Goal: Task Accomplishment & Management: Use online tool/utility

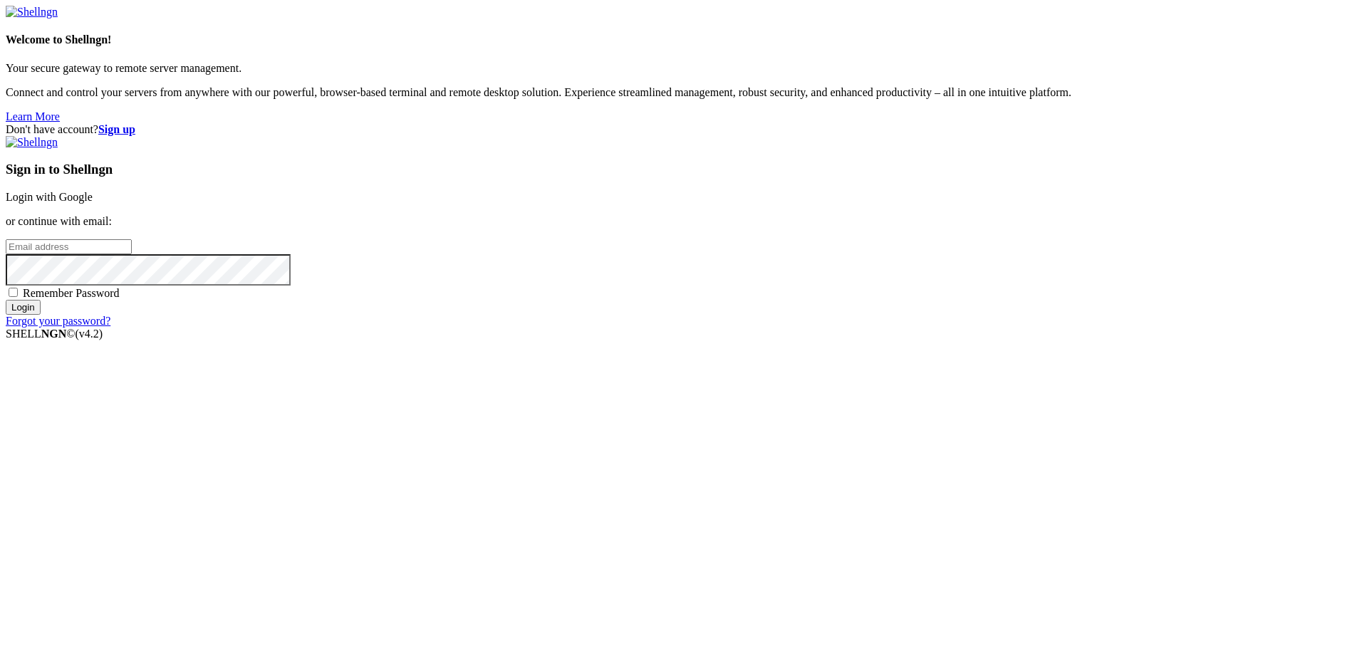
click at [93, 203] on link "Login with Google" at bounding box center [49, 197] width 87 height 12
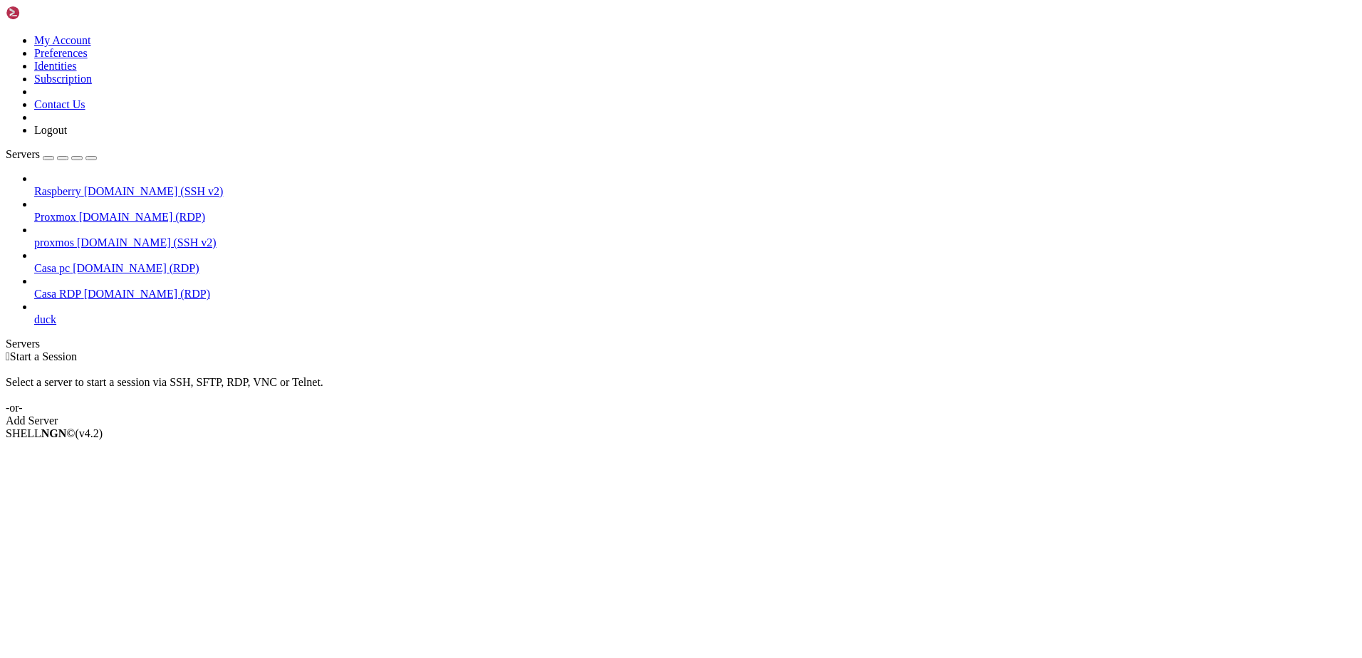
click at [50, 288] on span "Casa RDP" at bounding box center [57, 294] width 47 height 12
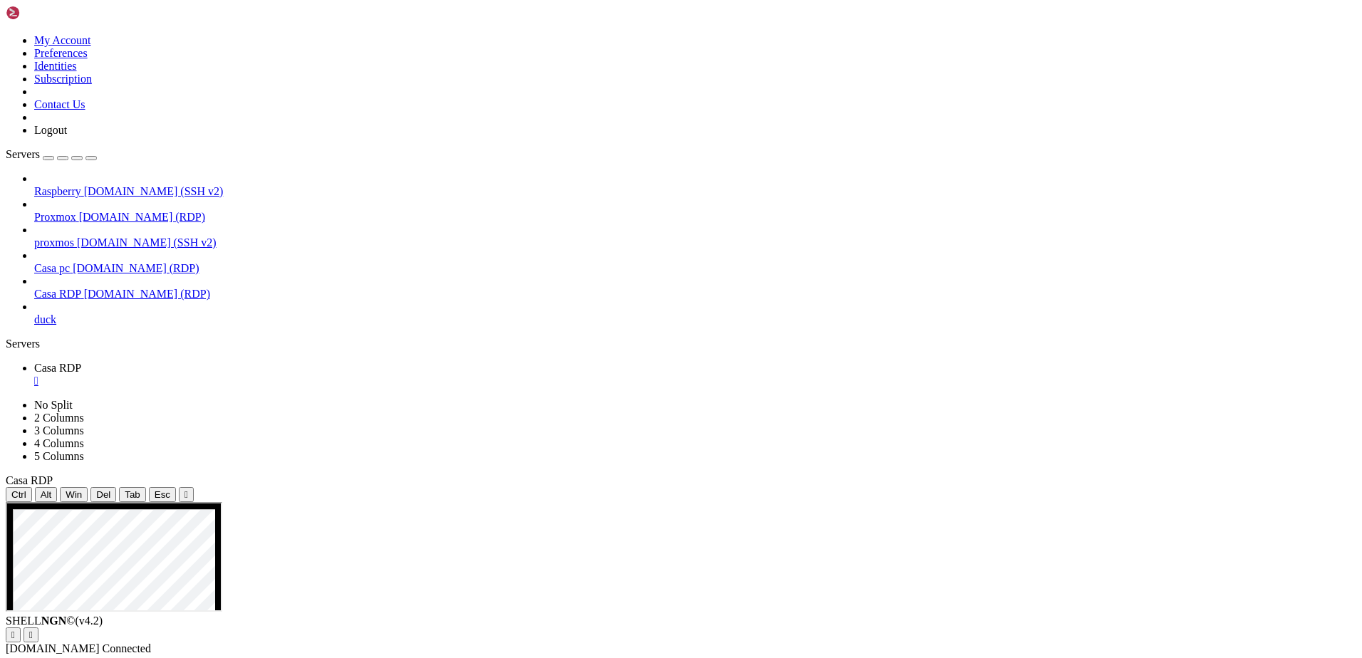
click at [61, 211] on span "Proxmox" at bounding box center [55, 217] width 42 height 12
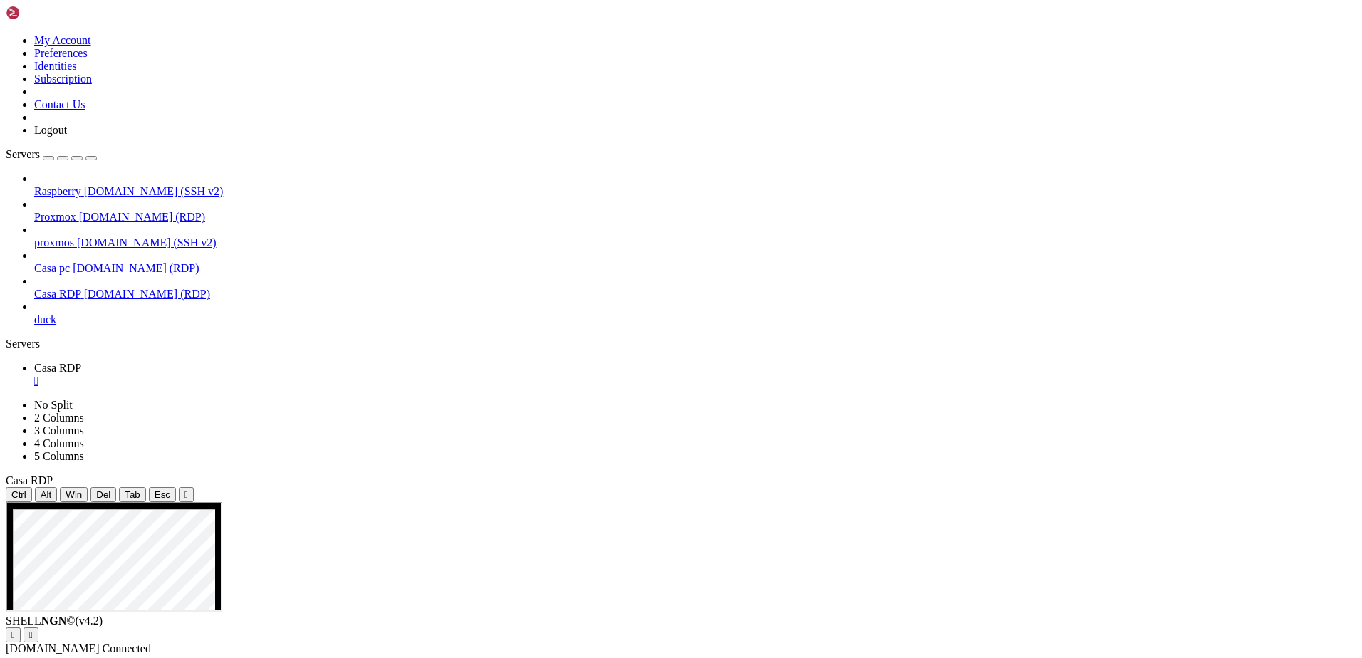
click at [61, 211] on span "Proxmox" at bounding box center [55, 217] width 42 height 12
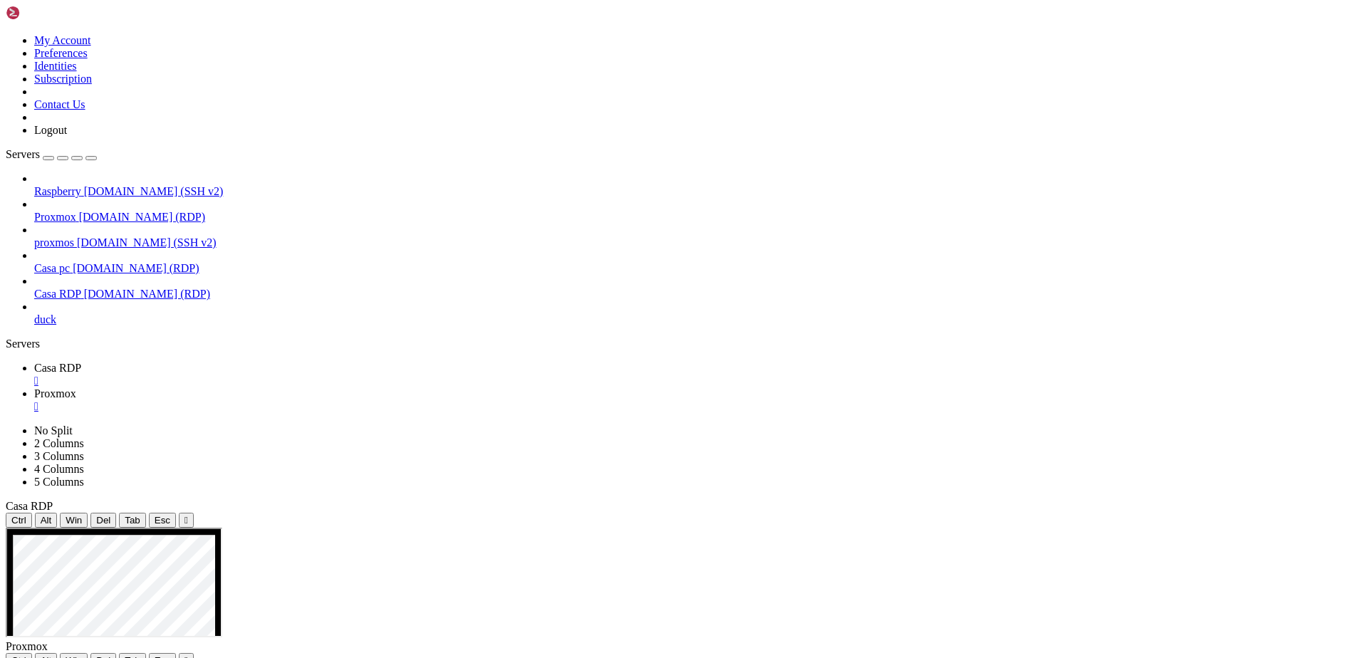
click at [348, 400] on div "" at bounding box center [695, 406] width 1322 height 13
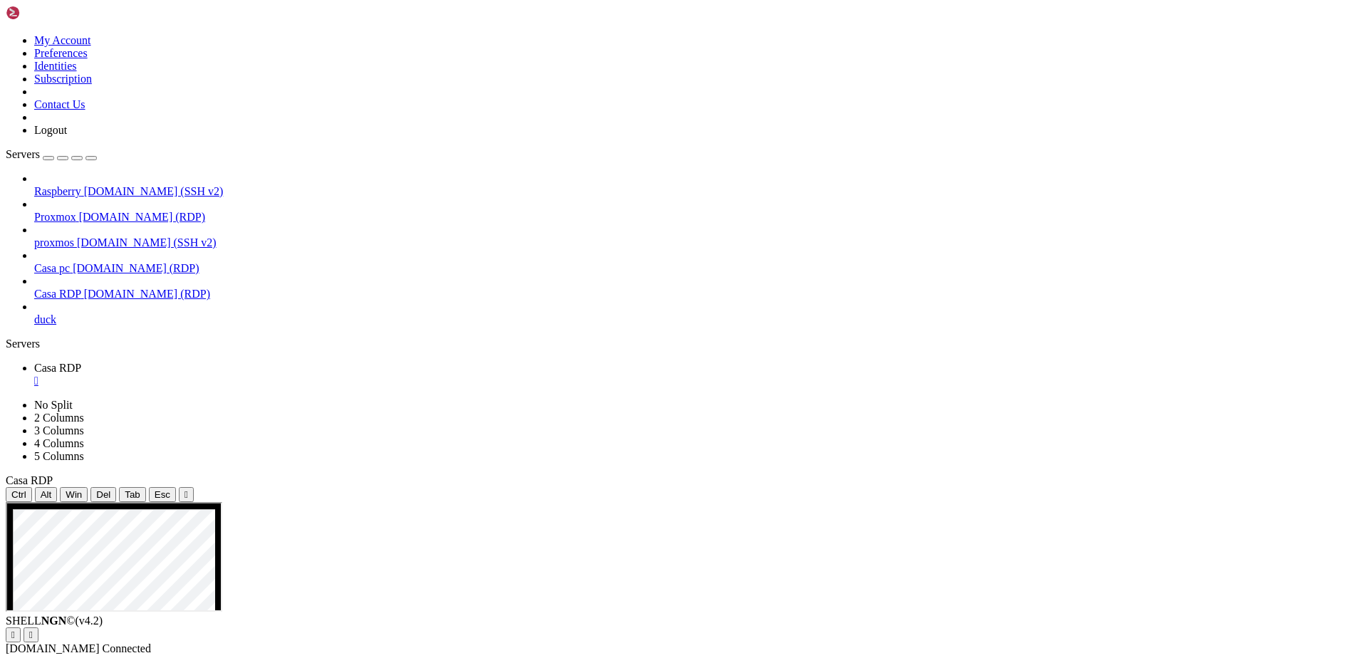
click at [105, 236] on span "[DOMAIN_NAME] (SSH v2)" at bounding box center [147, 242] width 140 height 12
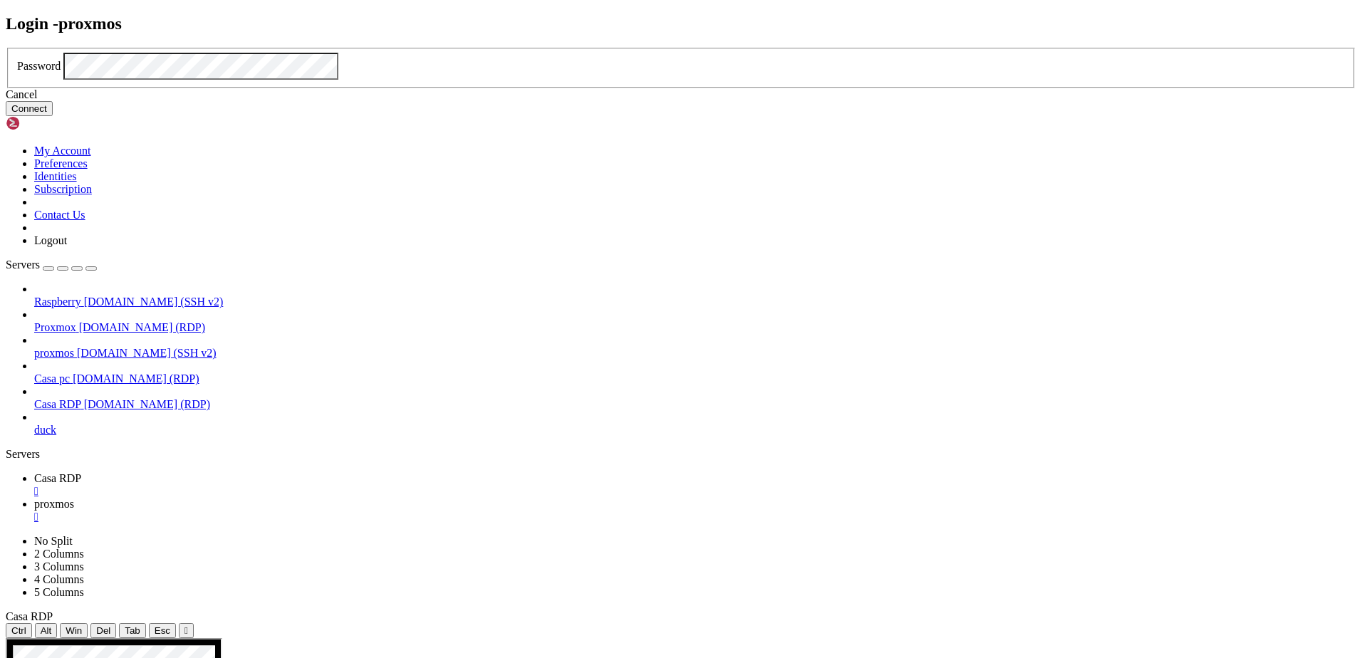
click button "Connect" at bounding box center [29, 108] width 47 height 15
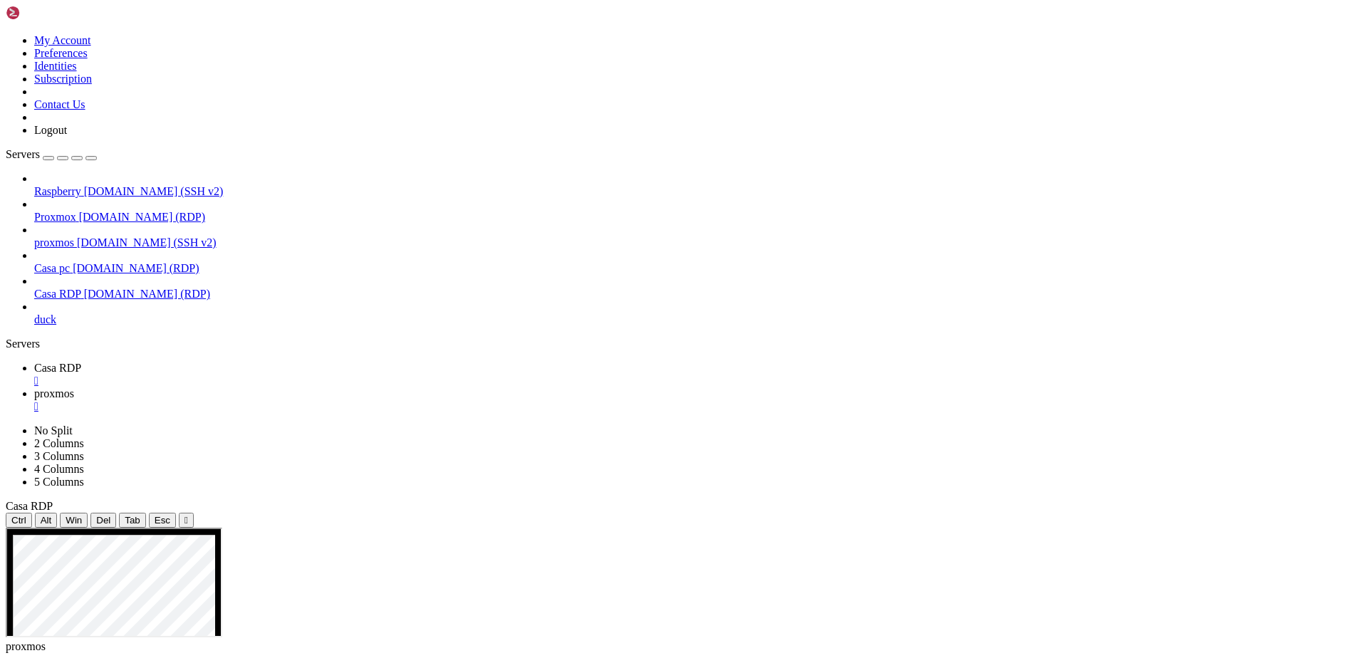
click at [34, 185] on icon at bounding box center [34, 185] width 0 height 0
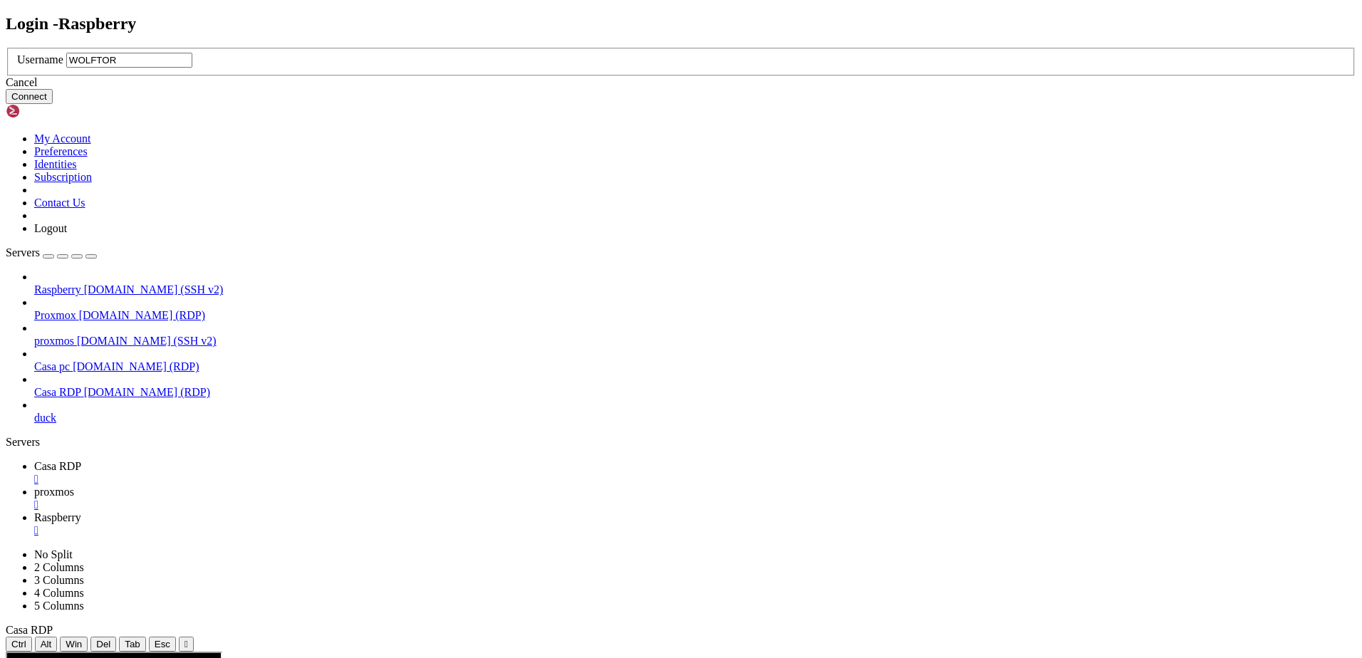
type input "WOLFTORA"
click button "Connect" at bounding box center [29, 96] width 47 height 15
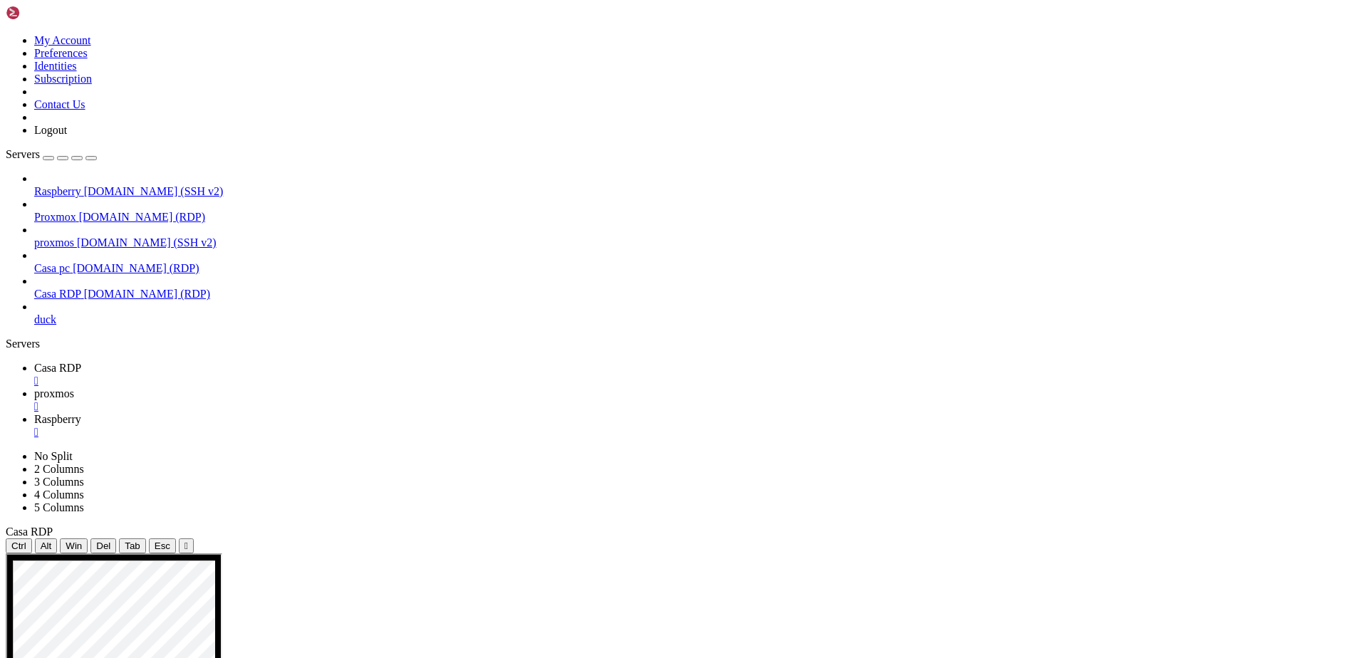
click at [76, 211] on span "Proxmox" at bounding box center [55, 217] width 42 height 12
click at [74, 387] on span "proxmos" at bounding box center [54, 393] width 40 height 12
click at [81, 362] on span "Casa RDP" at bounding box center [57, 368] width 47 height 12
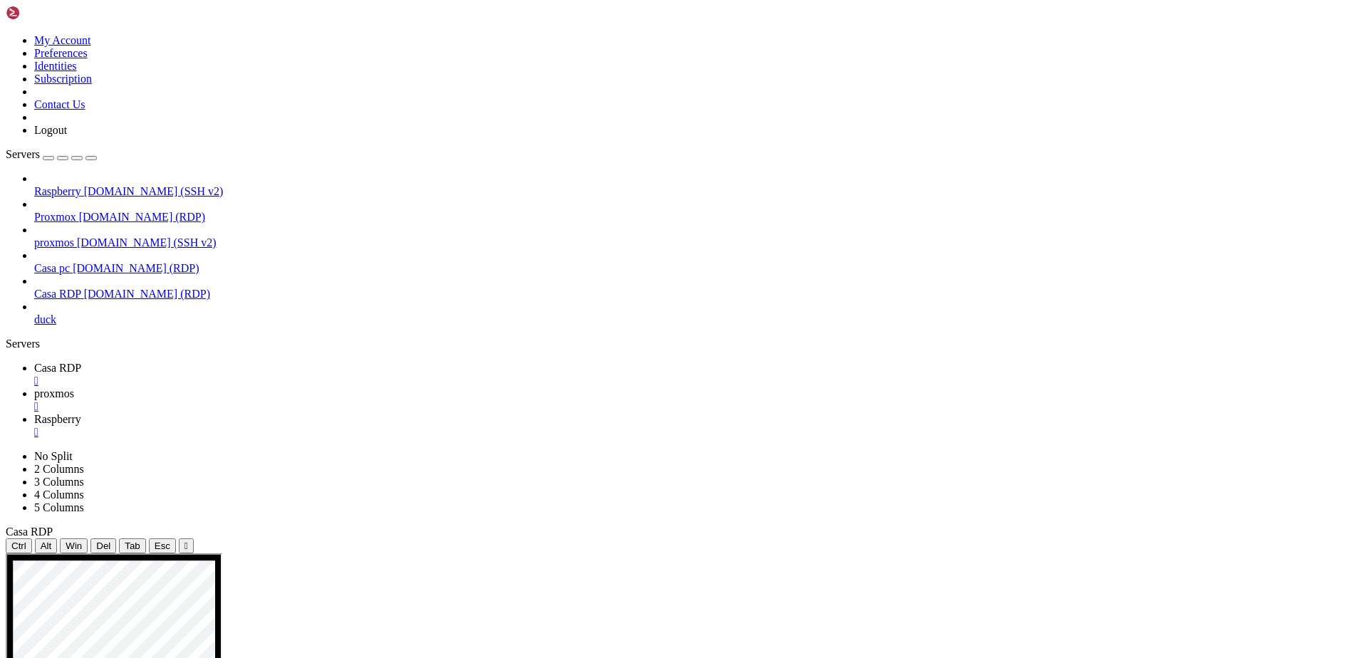
click at [74, 387] on span "proxmos" at bounding box center [54, 393] width 40 height 12
click at [81, 413] on span "Raspberry" at bounding box center [57, 419] width 47 height 12
click at [448, 426] on div "" at bounding box center [695, 432] width 1322 height 13
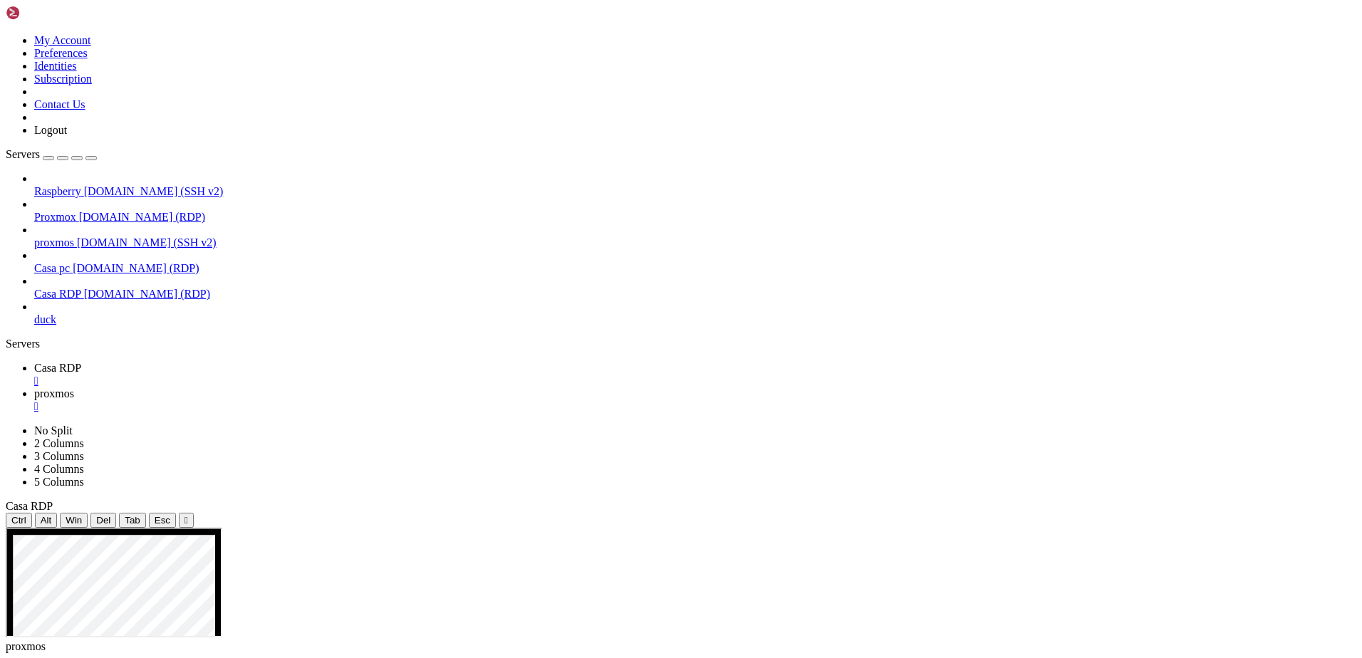
click at [81, 362] on span "Casa RDP" at bounding box center [57, 368] width 47 height 12
click at [95, 211] on link "Proxmox [DOMAIN_NAME] (RDP)" at bounding box center [695, 217] width 1322 height 13
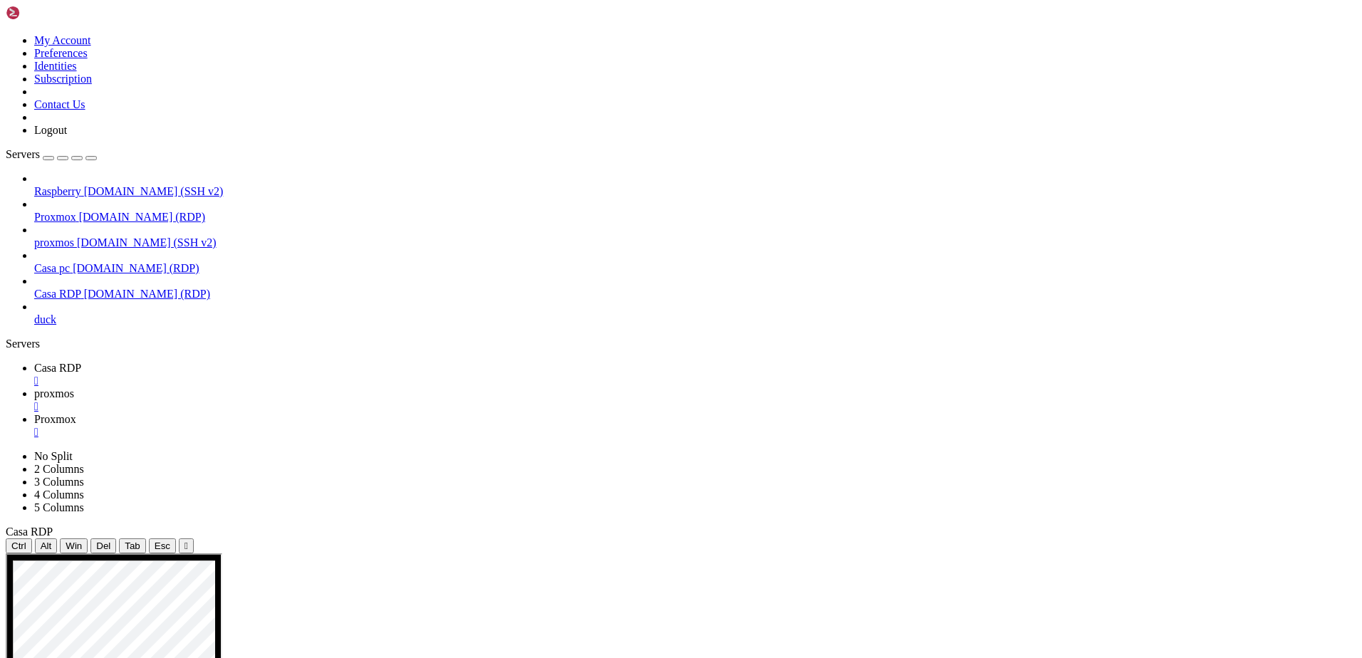
click at [439, 426] on div "" at bounding box center [695, 432] width 1322 height 13
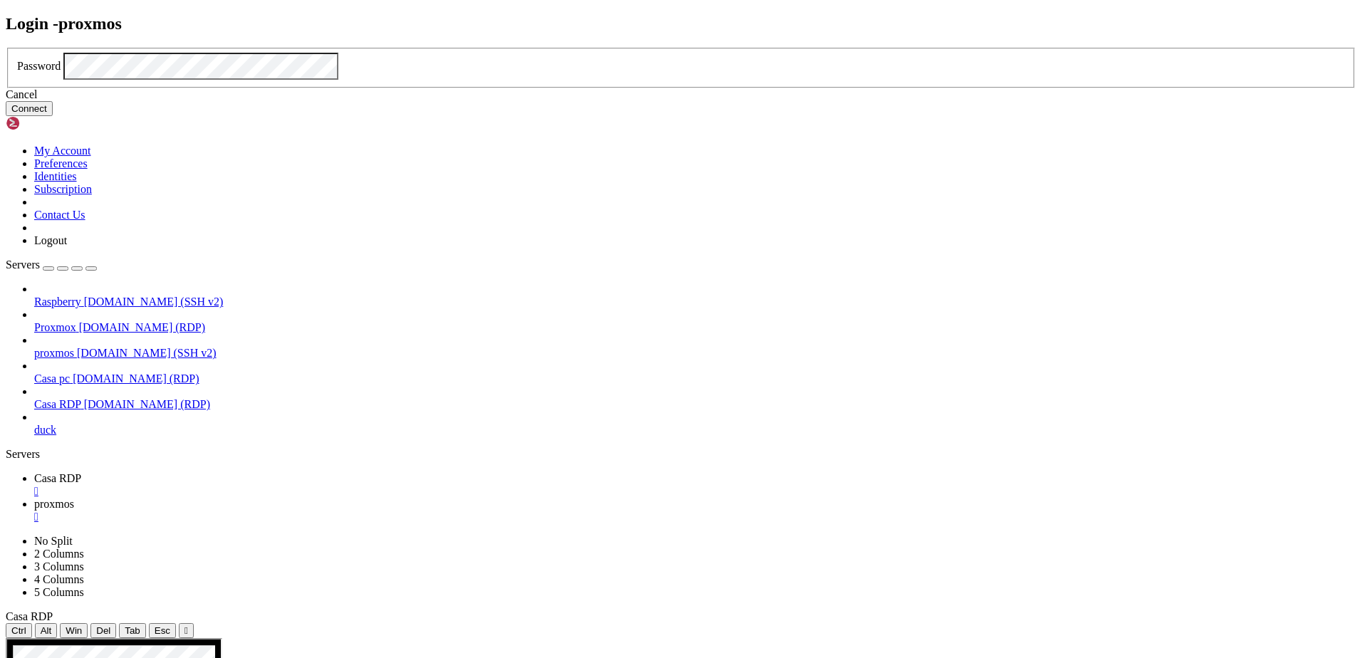
click button "Connect" at bounding box center [29, 108] width 47 height 15
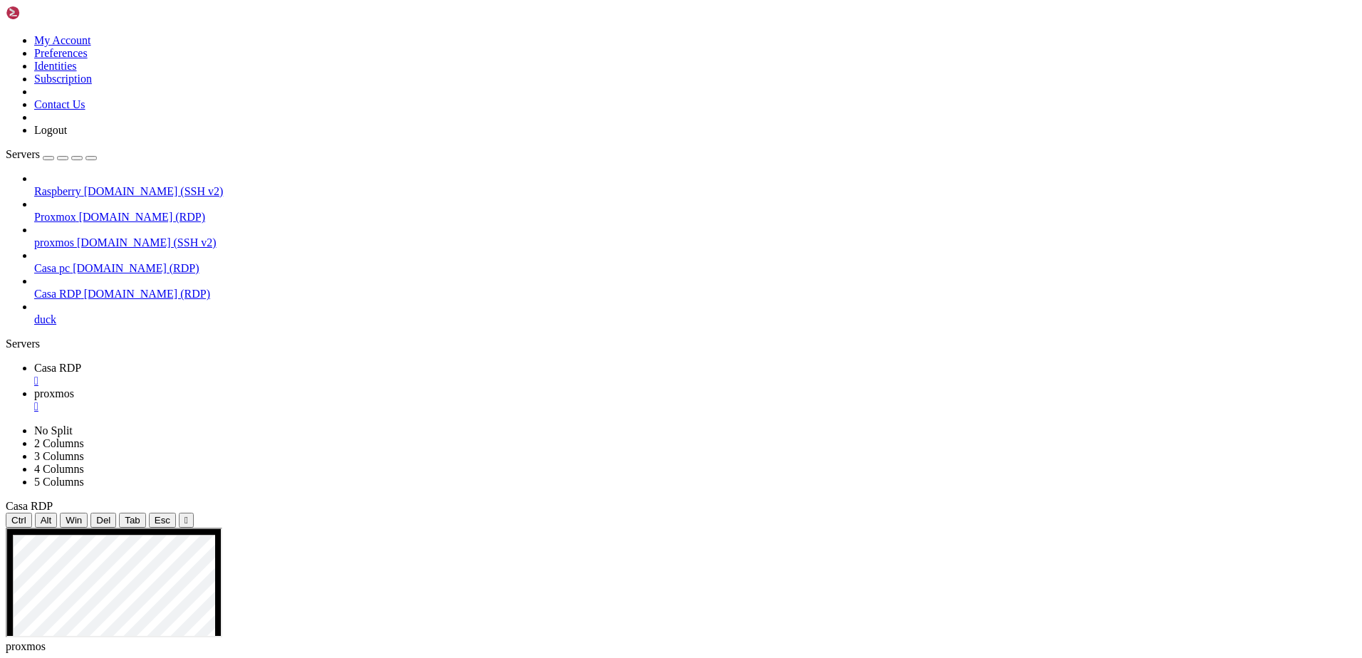
click at [123, 211] on span "[DOMAIN_NAME] (RDP)" at bounding box center [142, 217] width 126 height 12
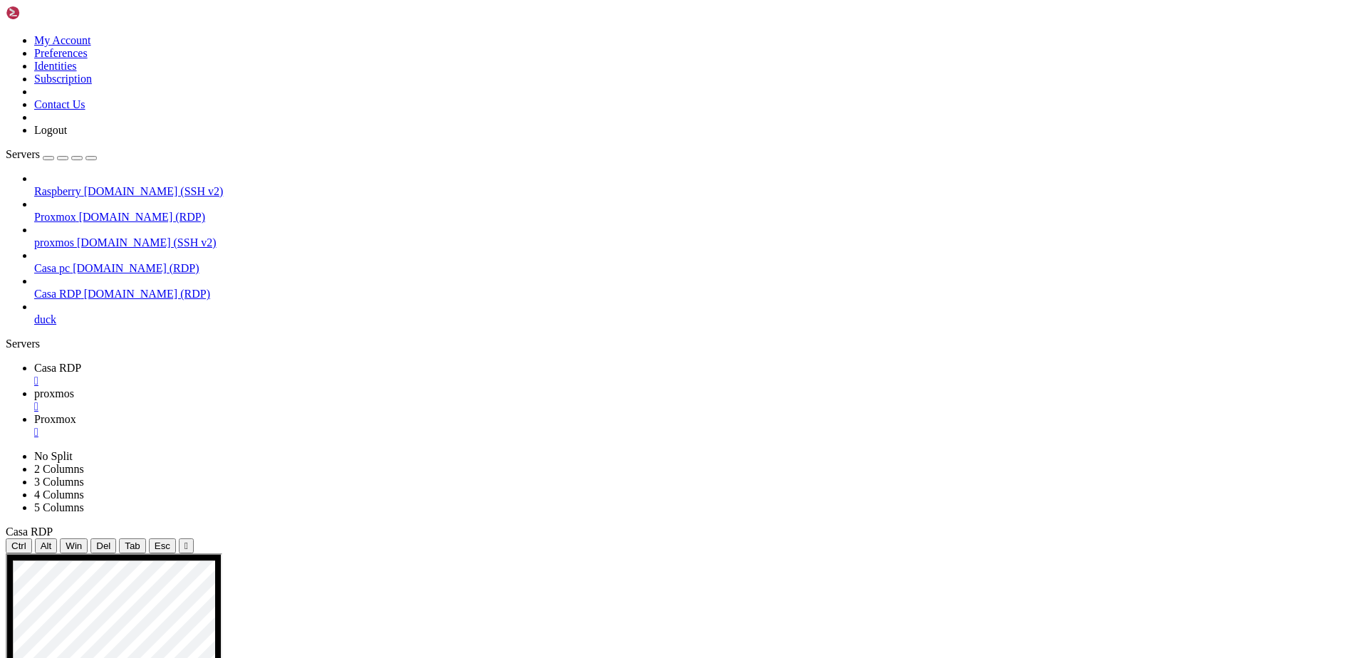
click at [299, 387] on link "proxmos " at bounding box center [695, 400] width 1322 height 26
click at [400, 413] on link "Proxmox " at bounding box center [695, 426] width 1322 height 26
click at [81, 362] on span "Casa RDP" at bounding box center [57, 368] width 47 height 12
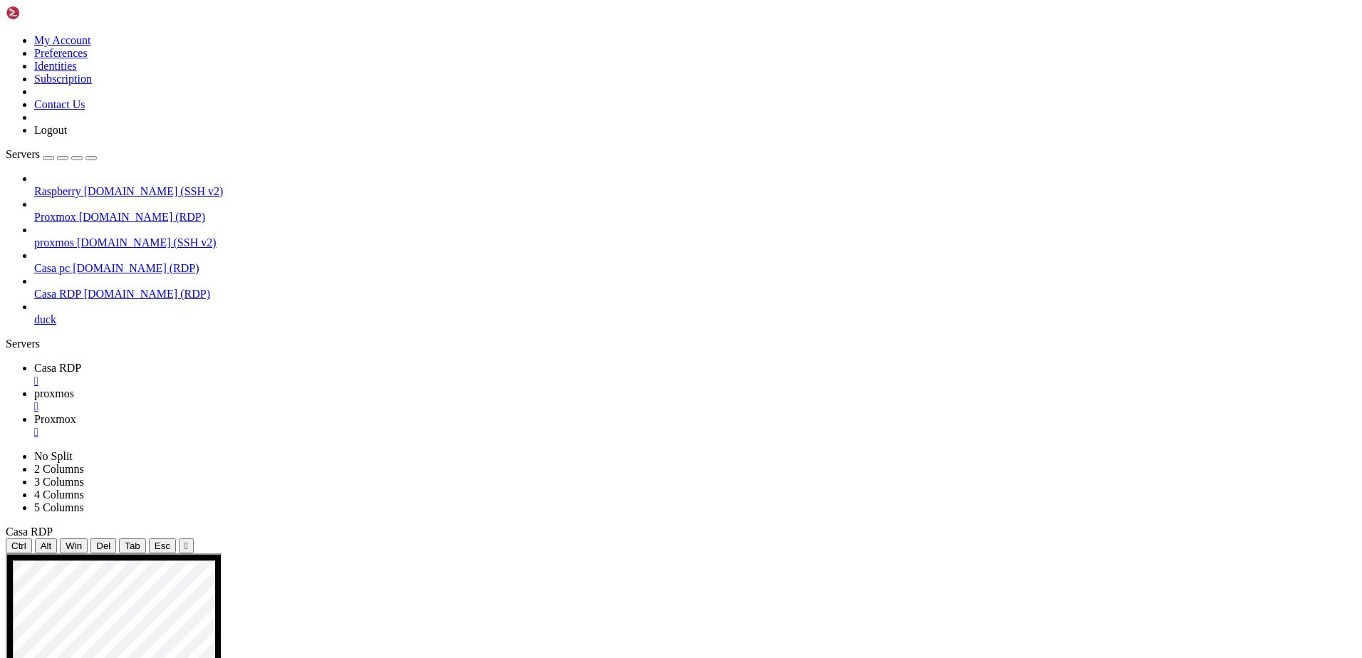
click at [76, 413] on span "Proxmox" at bounding box center [55, 419] width 42 height 12
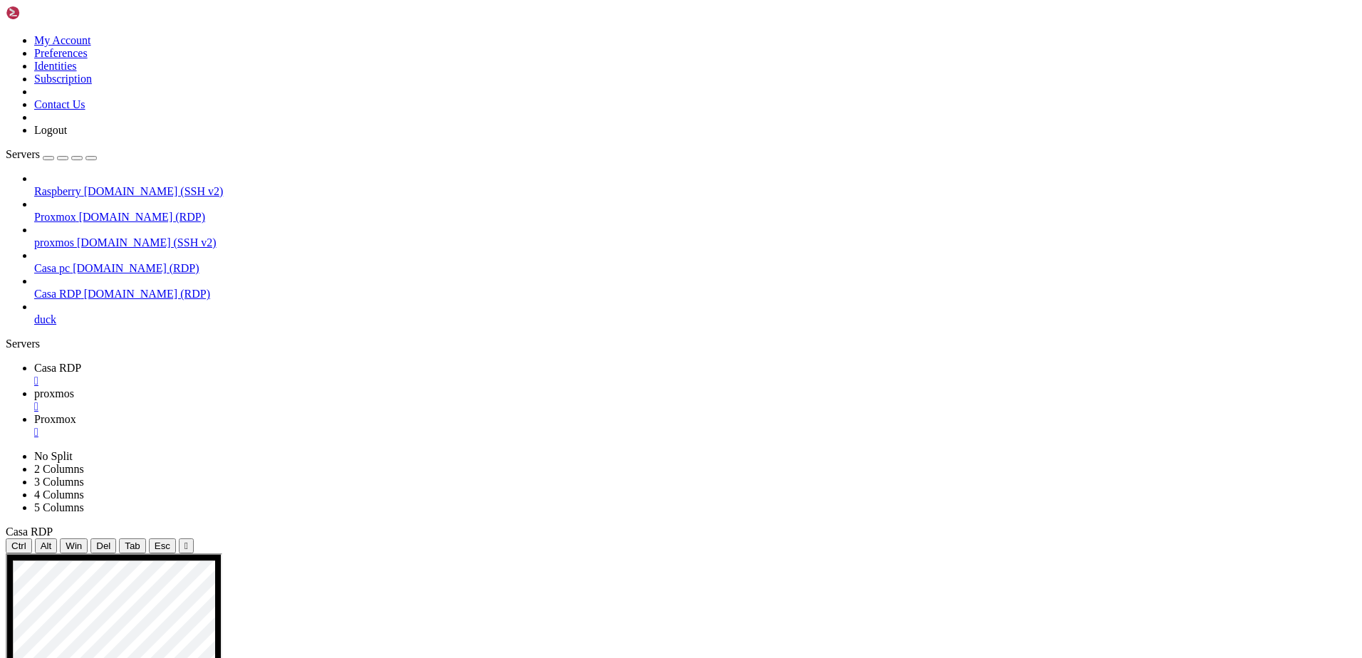
click at [199, 362] on link "Casa RDP " at bounding box center [695, 375] width 1322 height 26
click at [76, 413] on span "Proxmox" at bounding box center [55, 419] width 42 height 12
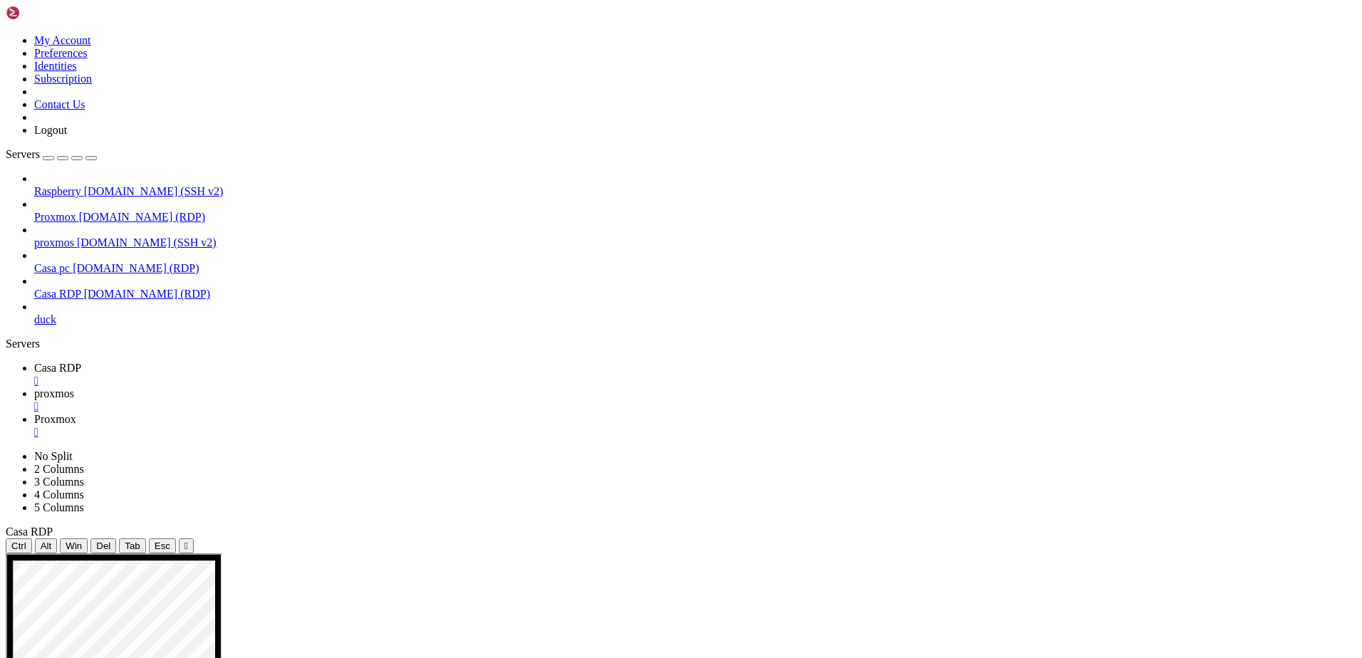
click at [81, 362] on span "Casa RDP" at bounding box center [57, 368] width 47 height 12
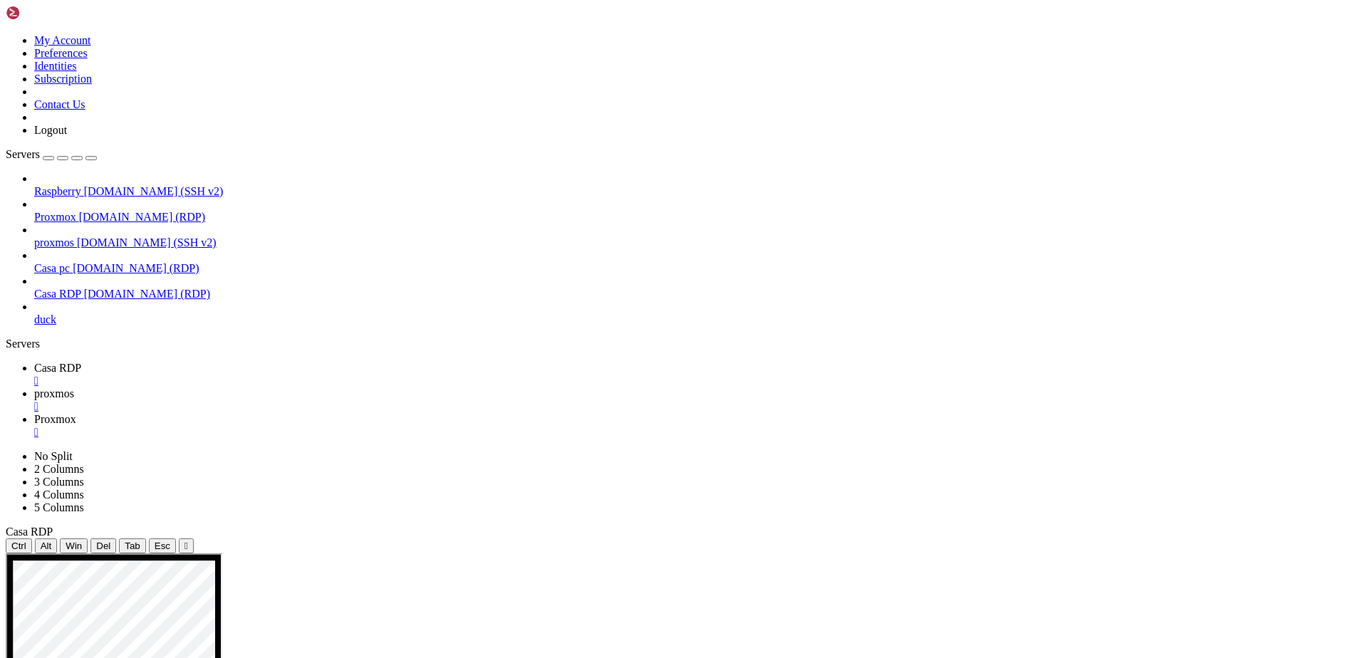
click at [76, 413] on span "Proxmox" at bounding box center [55, 419] width 42 height 12
click at [74, 387] on span "proxmos" at bounding box center [54, 393] width 40 height 12
click at [81, 362] on span "Casa RDP" at bounding box center [57, 368] width 47 height 12
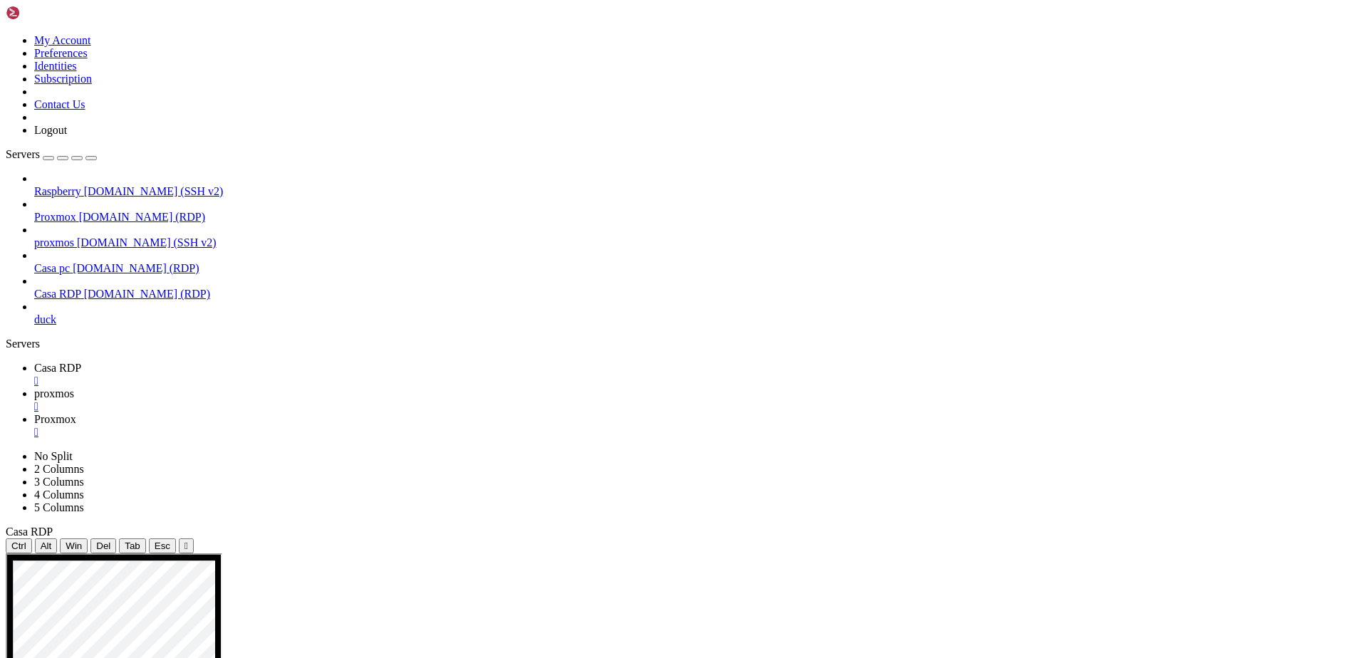
drag, startPoint x: 313, startPoint y: 701, endPoint x: 469, endPoint y: 700, distance: 156.0
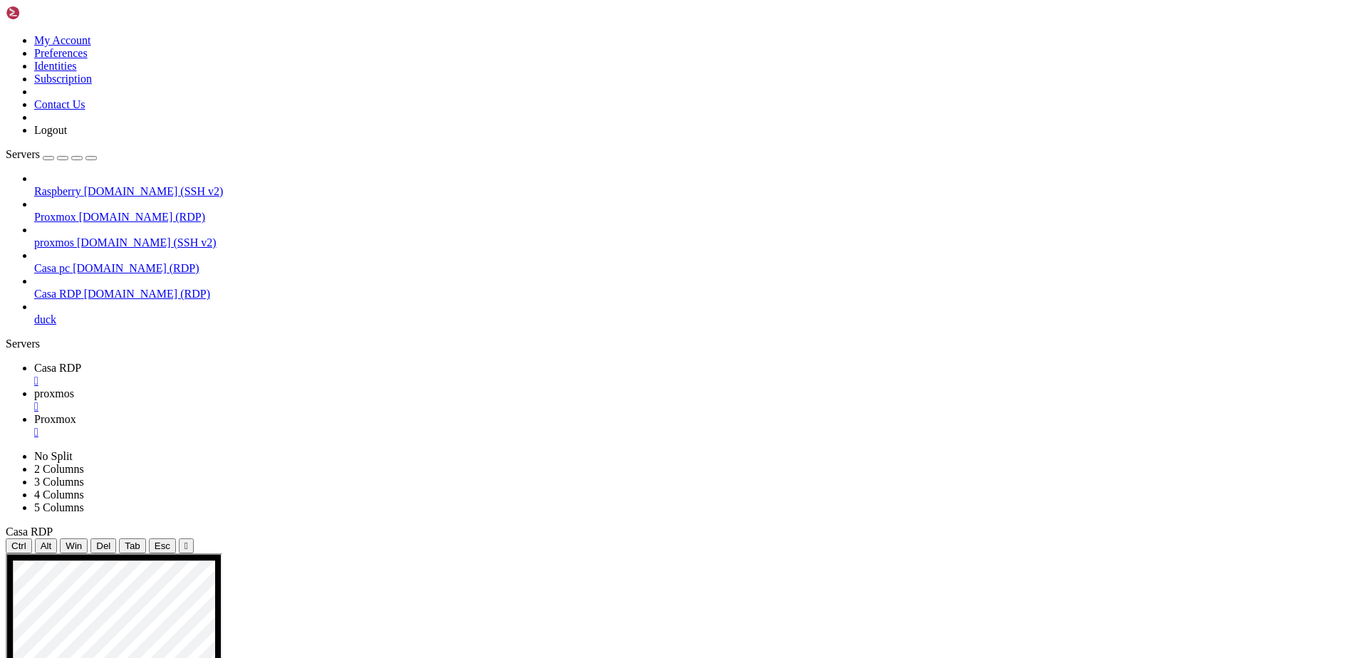
click at [76, 413] on span "Proxmox" at bounding box center [55, 419] width 42 height 12
click at [74, 387] on span "proxmos" at bounding box center [54, 393] width 40 height 12
click at [220, 362] on link "Casa RDP " at bounding box center [695, 375] width 1322 height 26
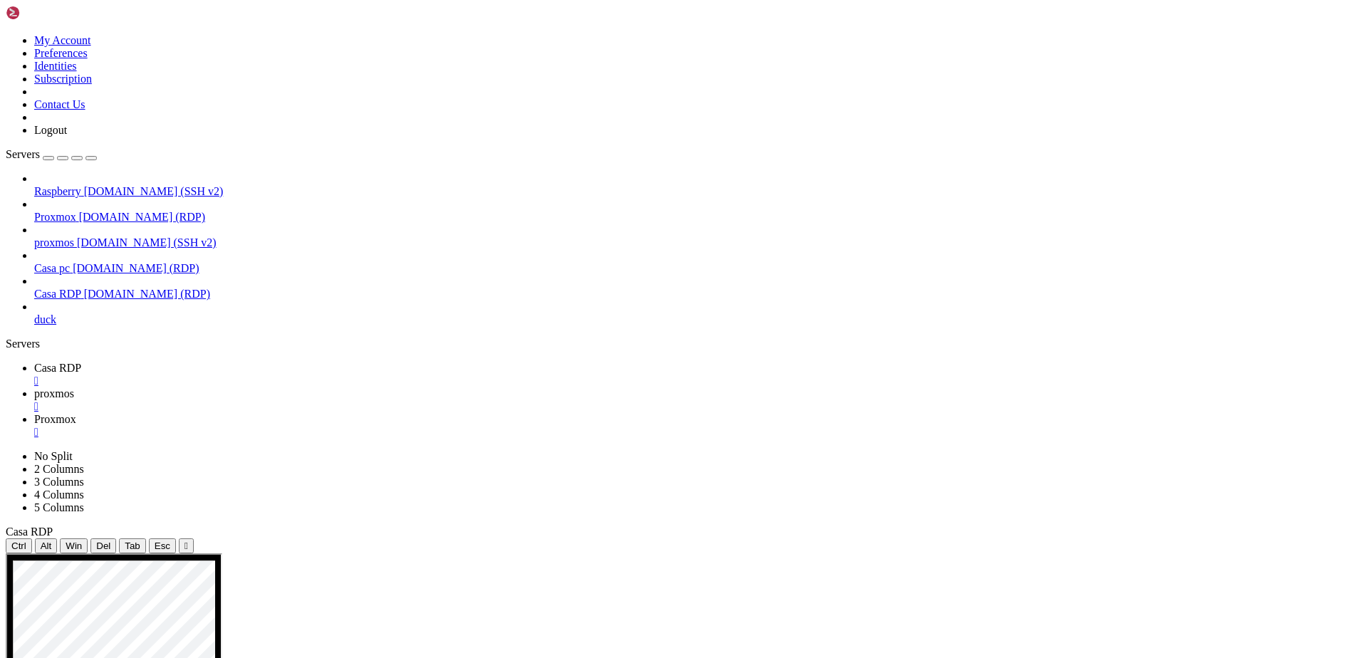
click at [34, 413] on icon at bounding box center [34, 419] width 0 height 12
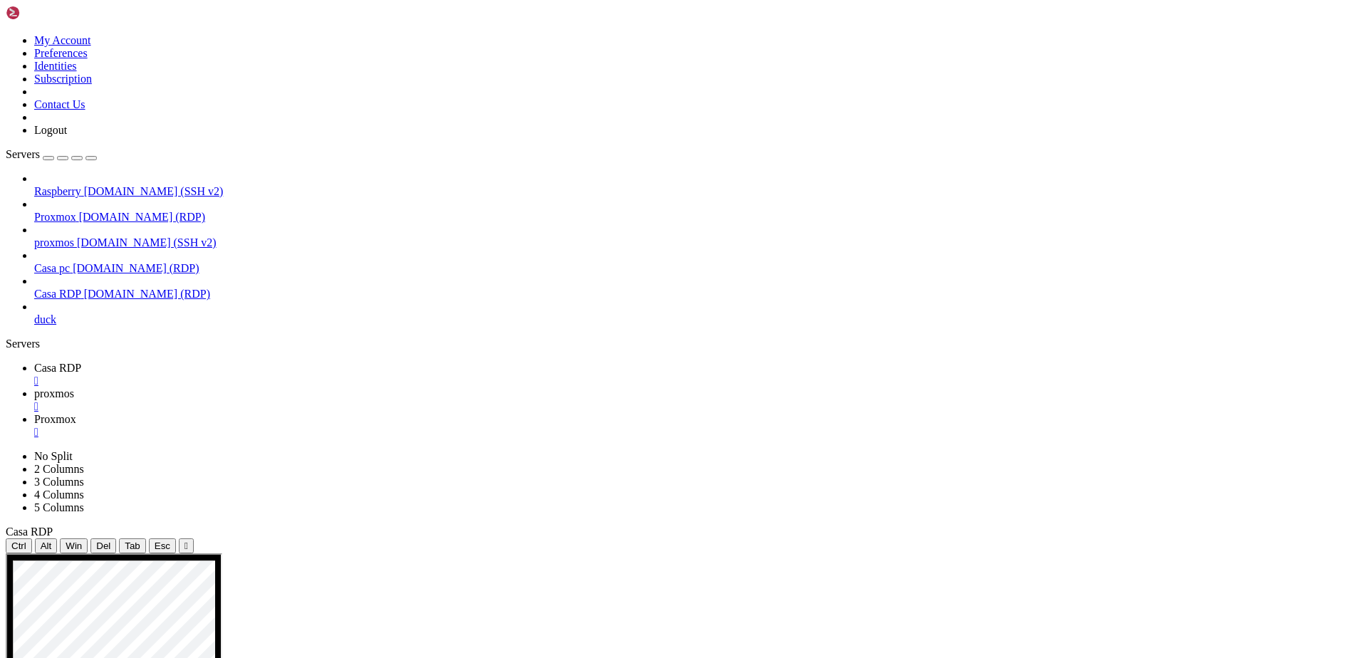
drag, startPoint x: 427, startPoint y: 1311, endPoint x: 471, endPoint y: 1307, distance: 44.3
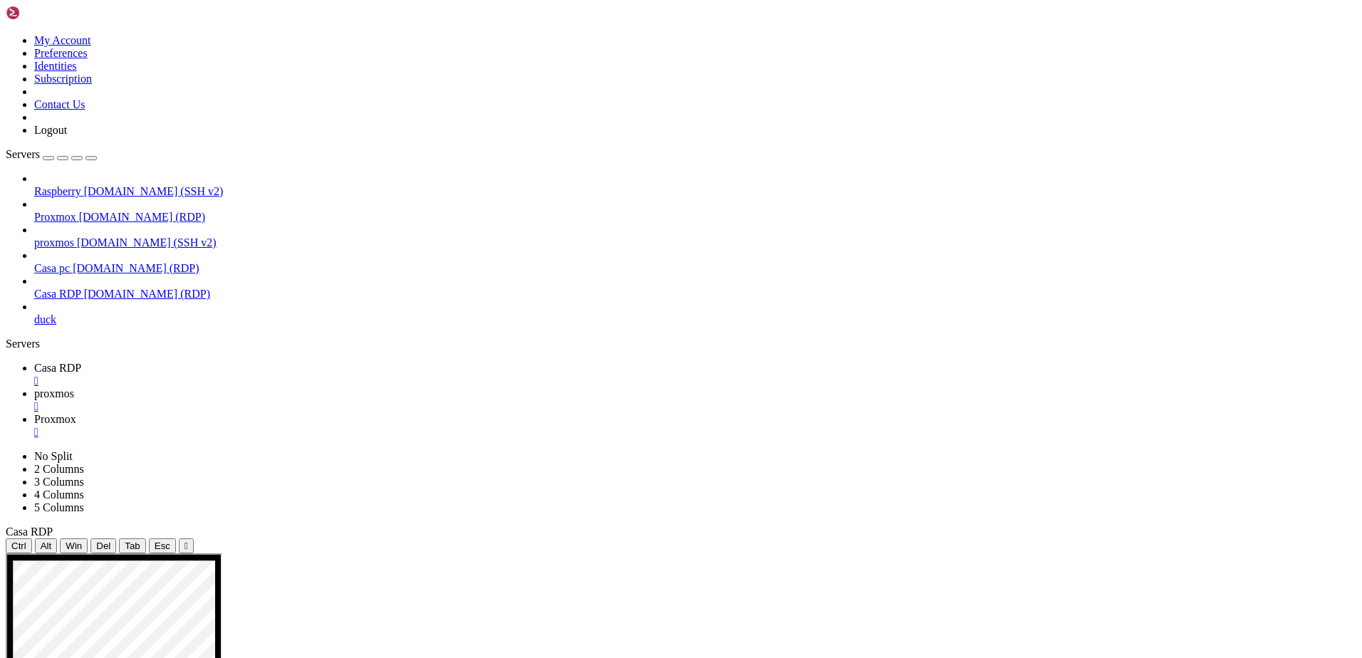
drag, startPoint x: 318, startPoint y: 1075, endPoint x: 471, endPoint y: 1076, distance: 153.1
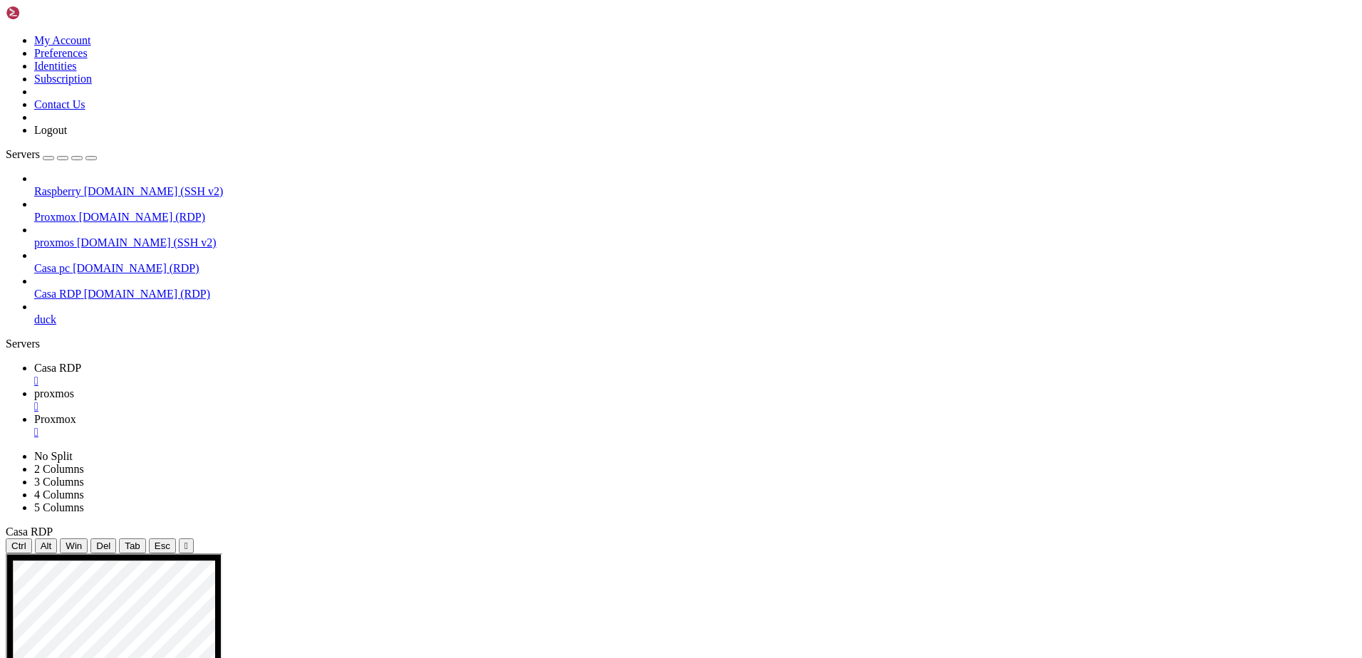
click at [439, 426] on div "" at bounding box center [695, 432] width 1322 height 13
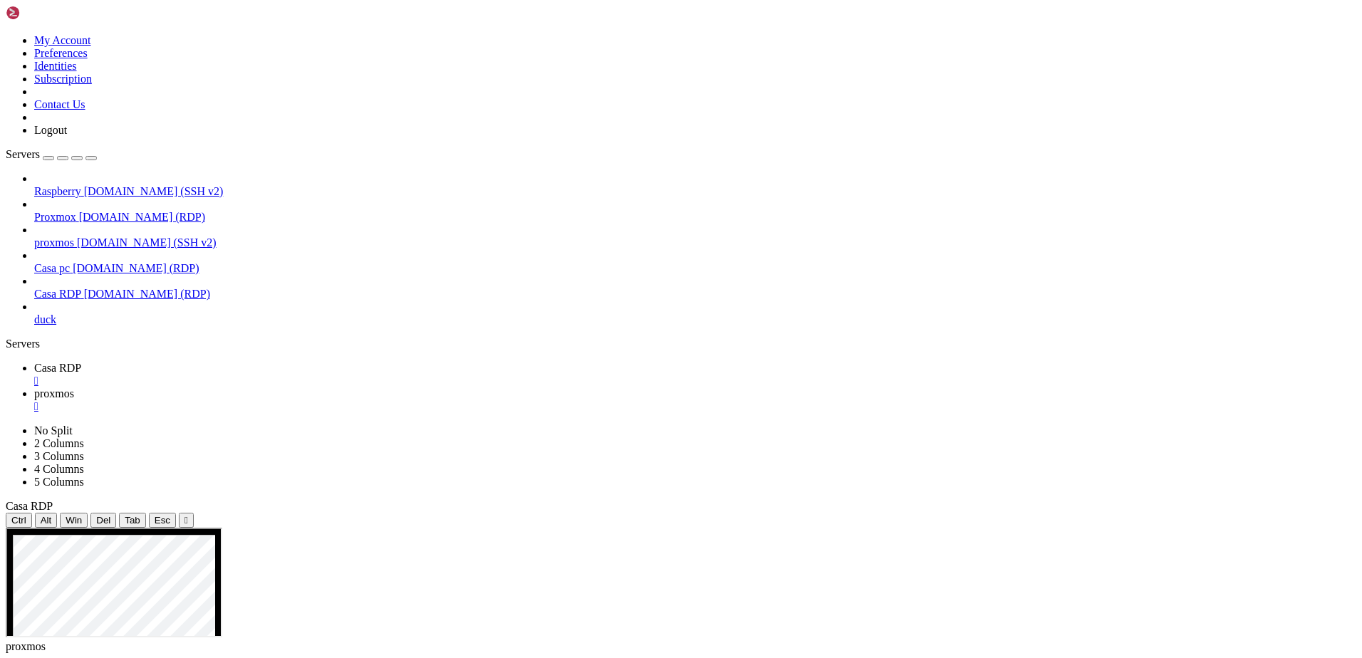
click at [352, 400] on div "" at bounding box center [695, 406] width 1322 height 13
